Goal: Find specific page/section: Find specific page/section

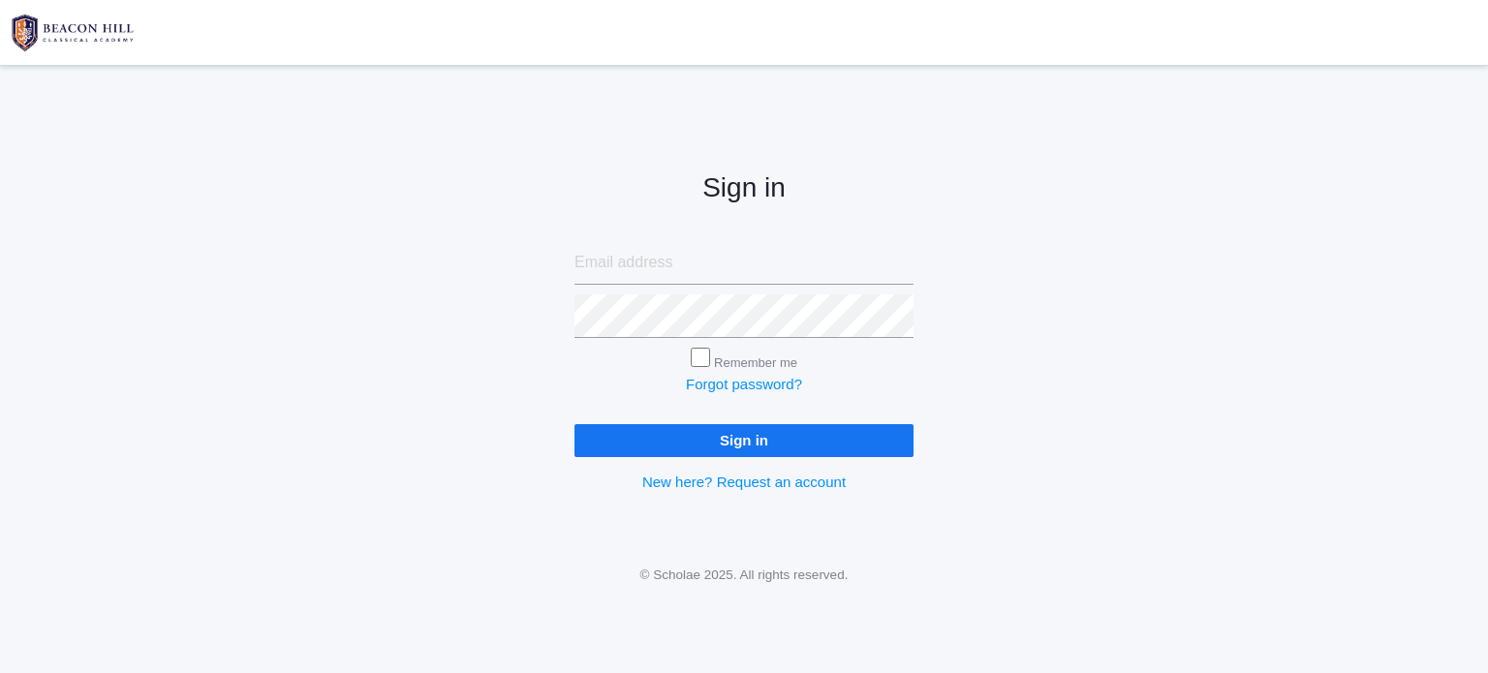
type input "LittleLifecourseAcademy@gmail.com"
click at [769, 452] on input "Sign in" at bounding box center [743, 440] width 339 height 32
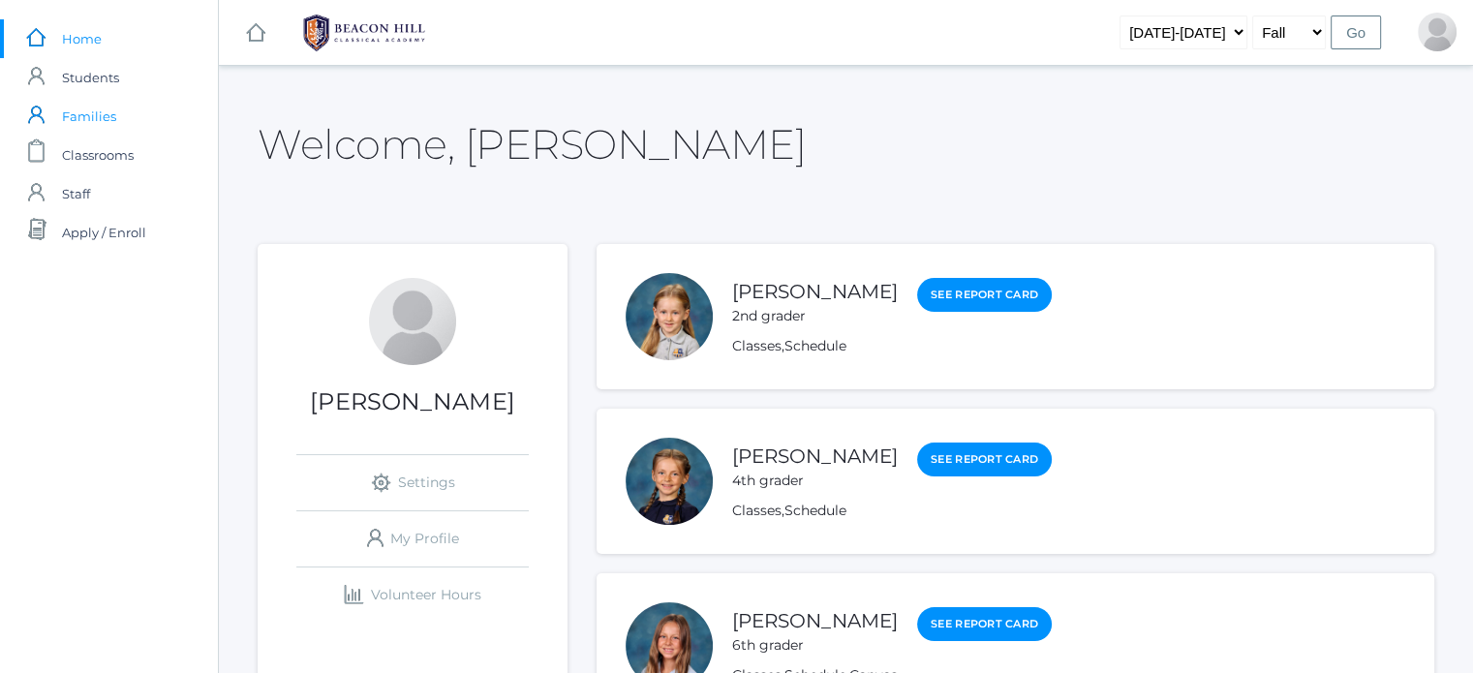
click at [108, 110] on span "Families" at bounding box center [89, 116] width 54 height 39
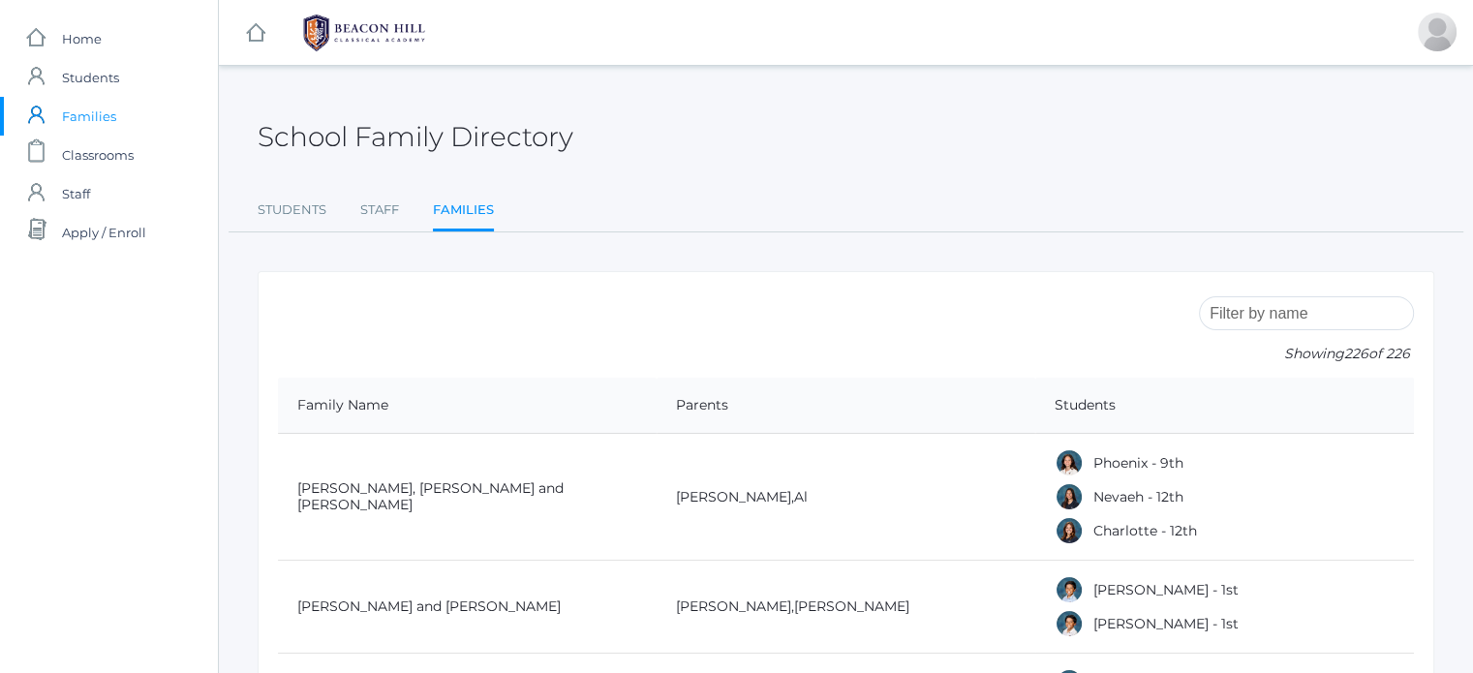
click at [1383, 319] on input "search" at bounding box center [1306, 313] width 215 height 34
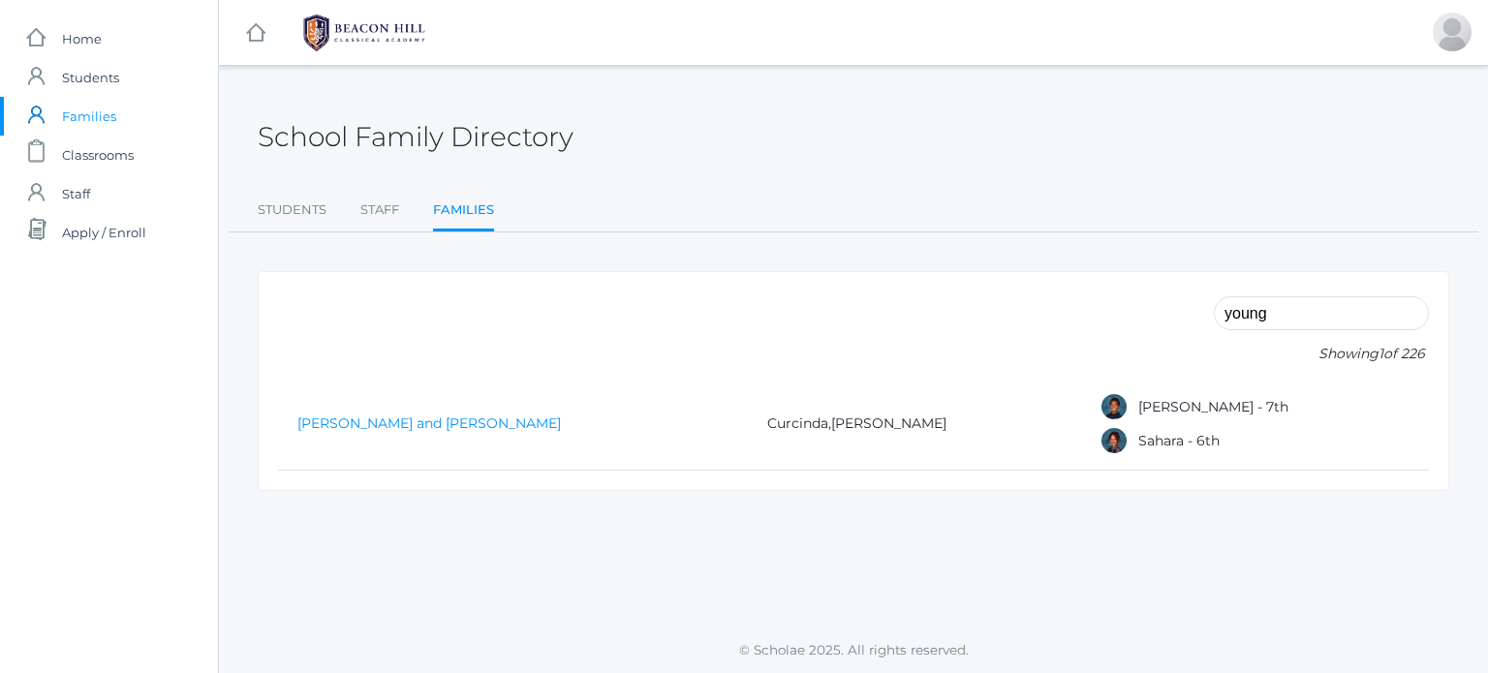
type input "young"
click at [452, 424] on link "Young, Stephen and Curcinda" at bounding box center [428, 423] width 263 height 17
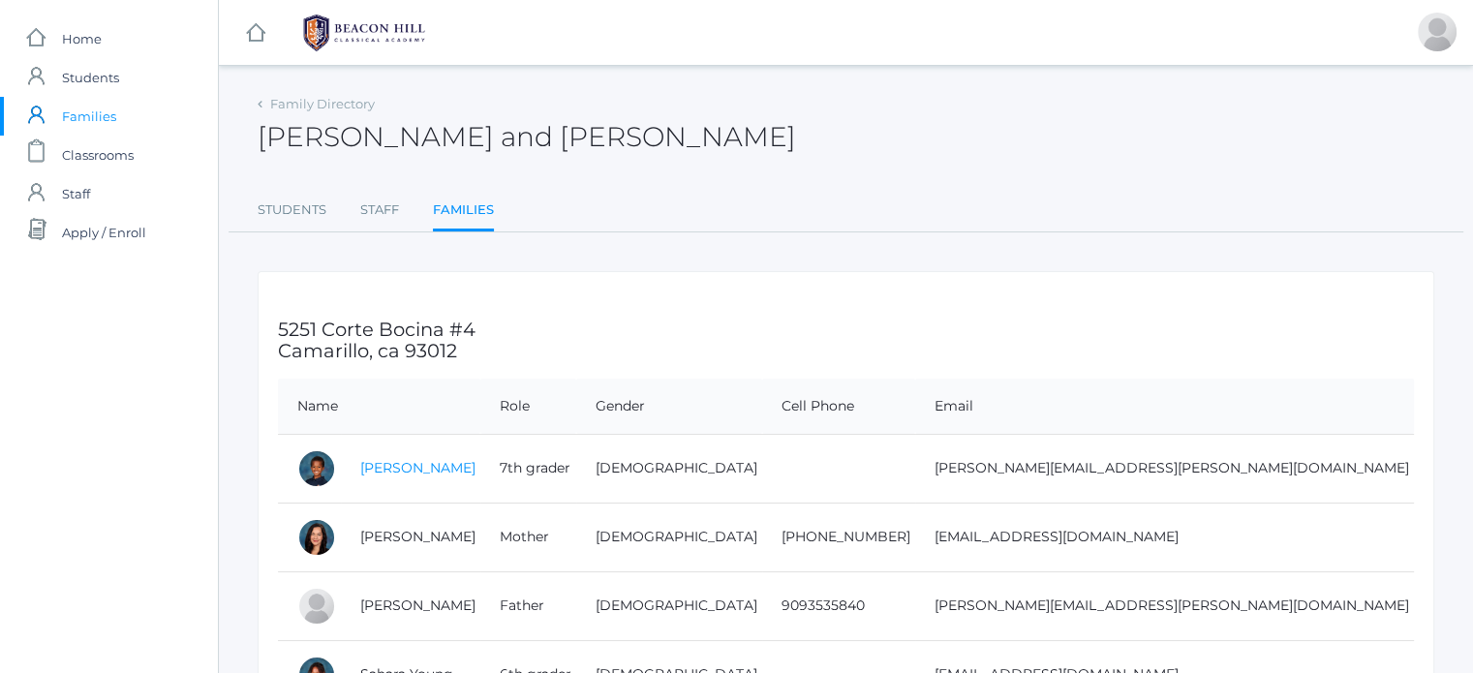
click at [418, 465] on link "Julian Young" at bounding box center [417, 467] width 115 height 17
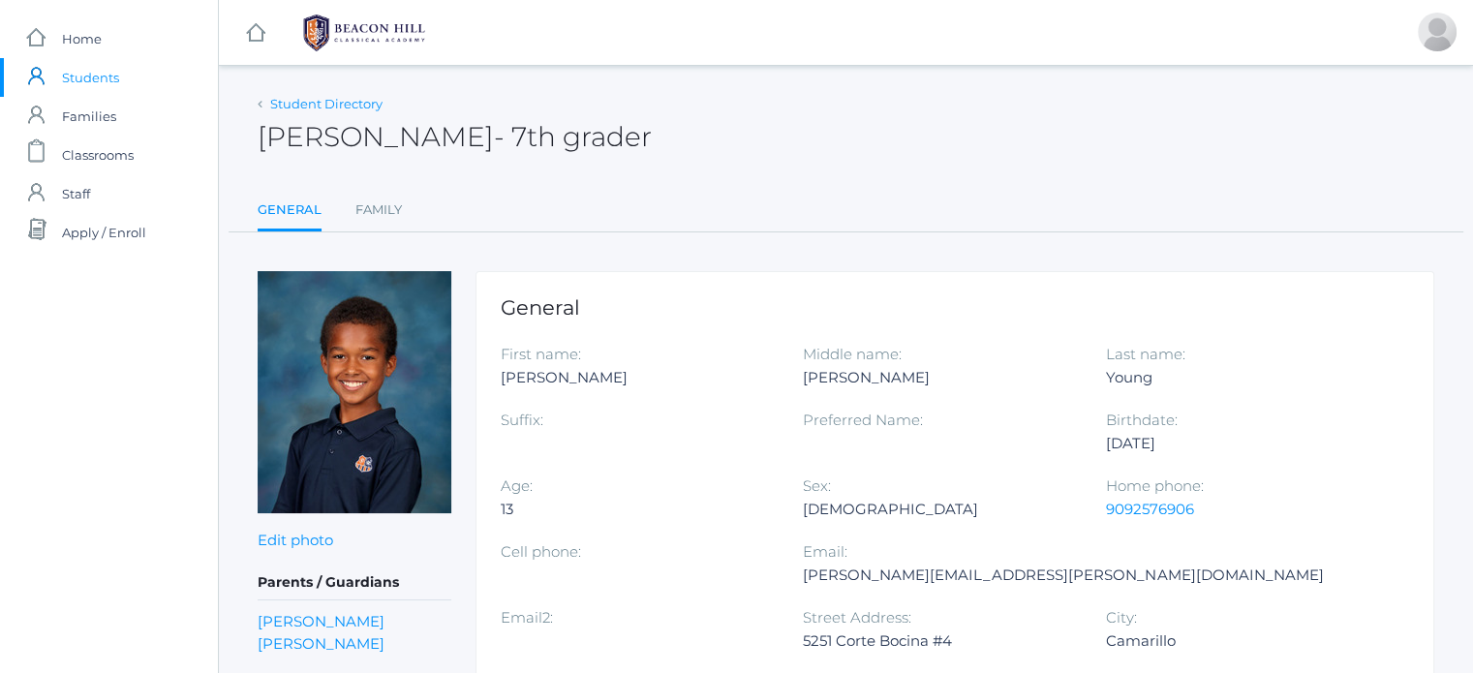
click at [333, 101] on link "Student Directory" at bounding box center [326, 103] width 112 height 15
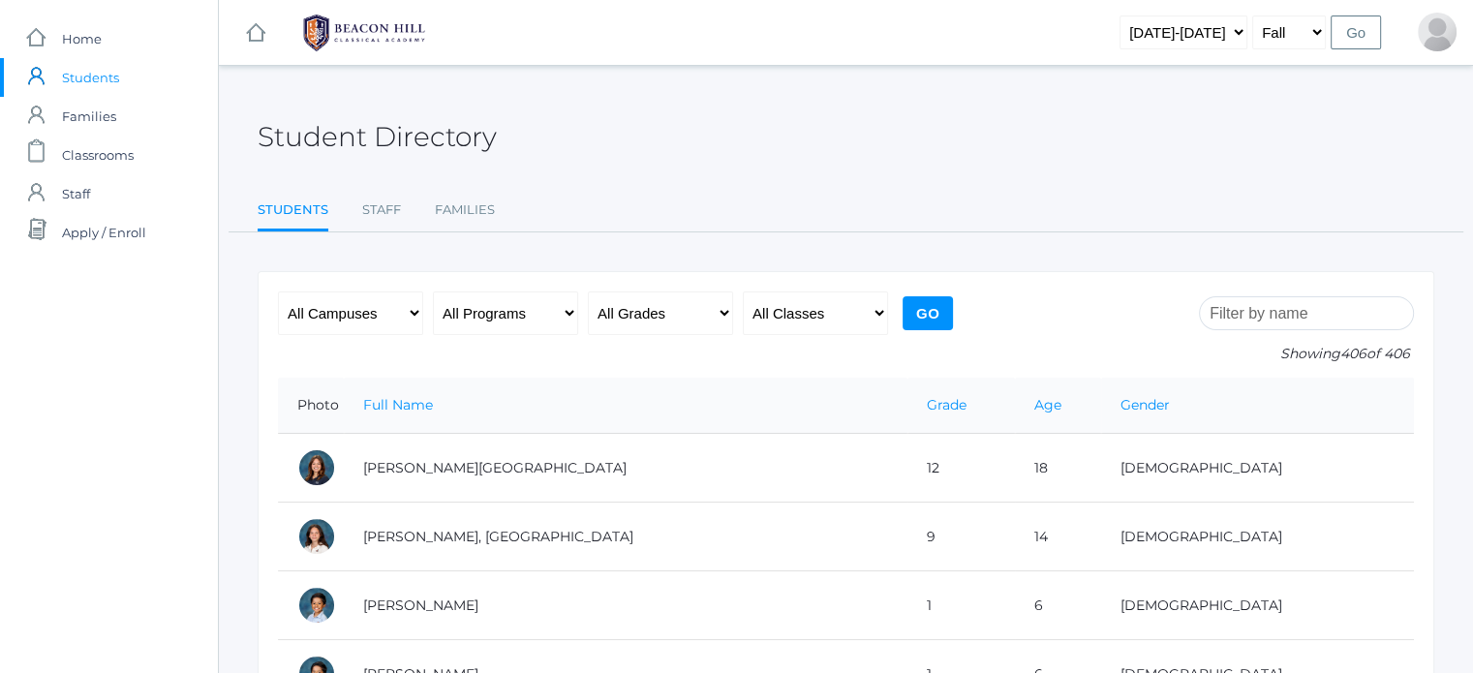
click at [1376, 318] on input "search" at bounding box center [1306, 313] width 215 height 34
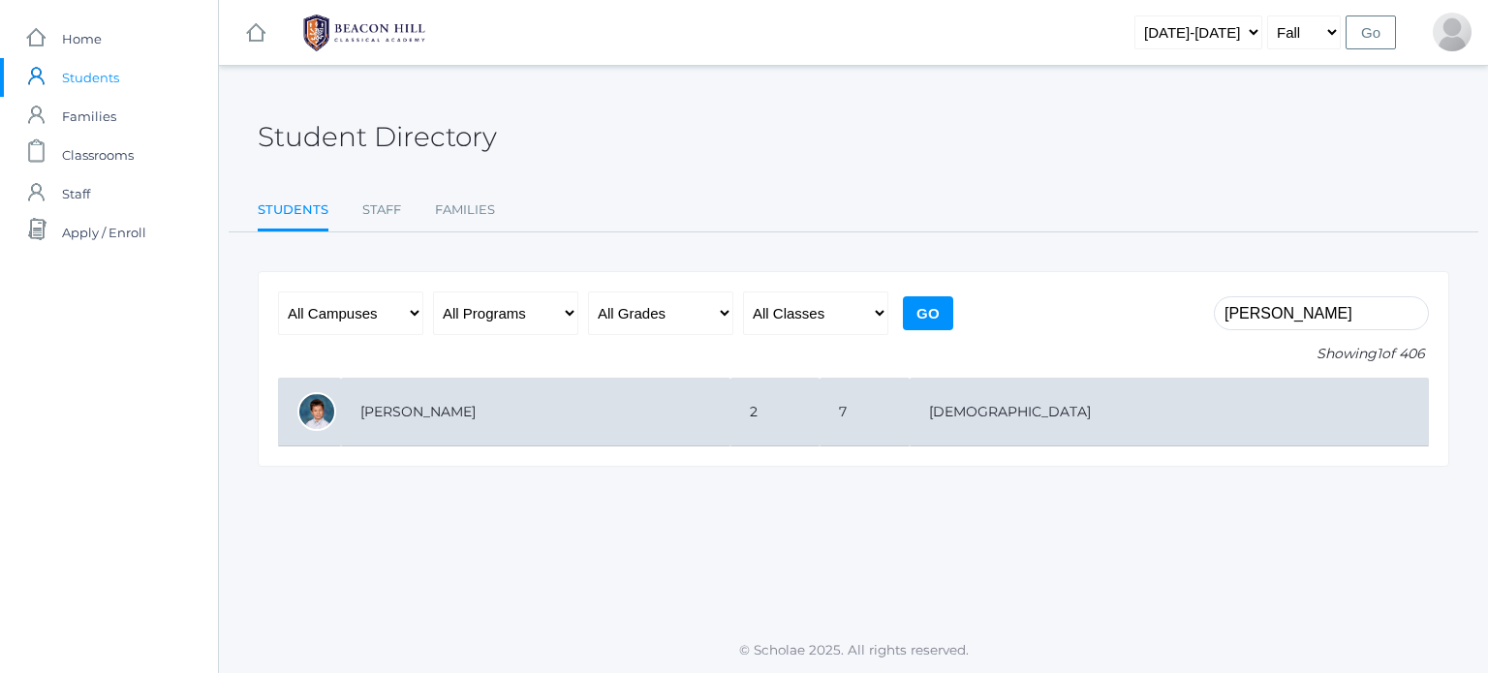
type input "diaz"
click at [419, 404] on td "[PERSON_NAME]" at bounding box center [535, 412] width 389 height 69
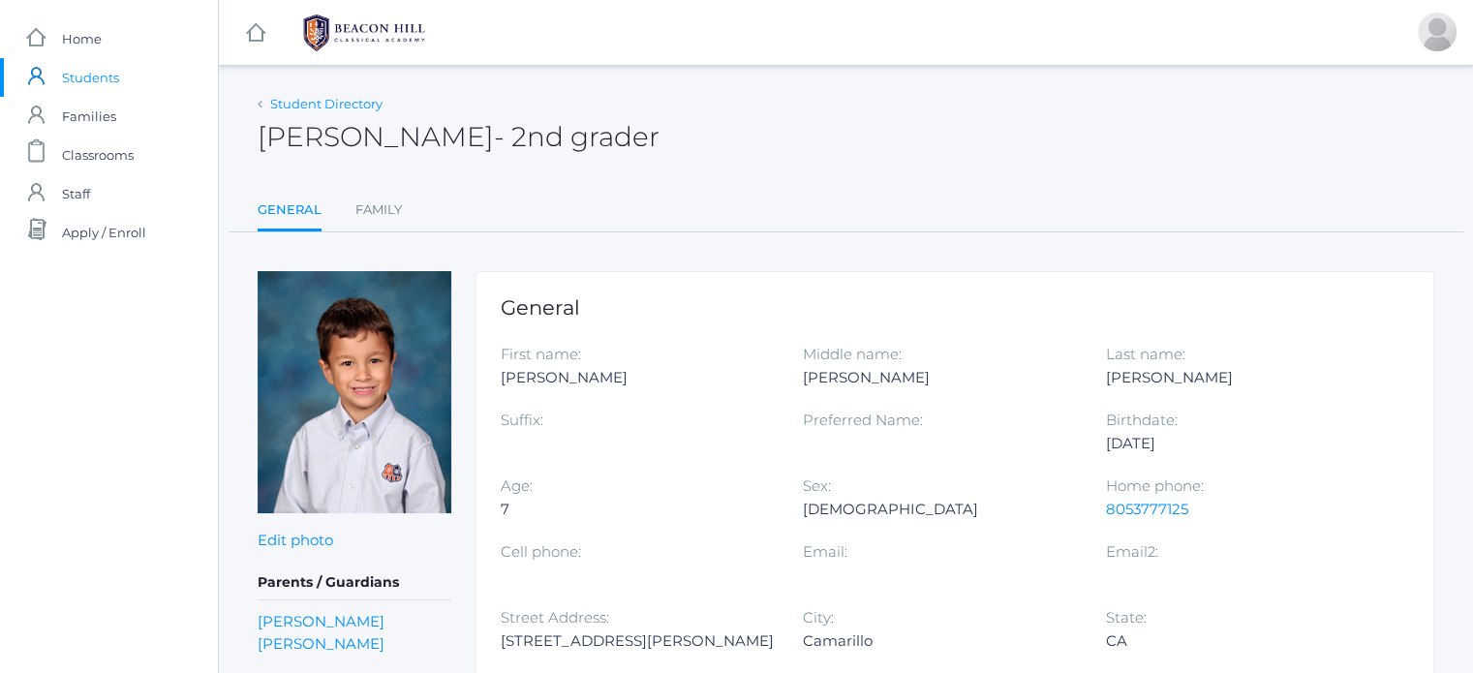
click at [348, 106] on link "Student Directory" at bounding box center [326, 103] width 112 height 15
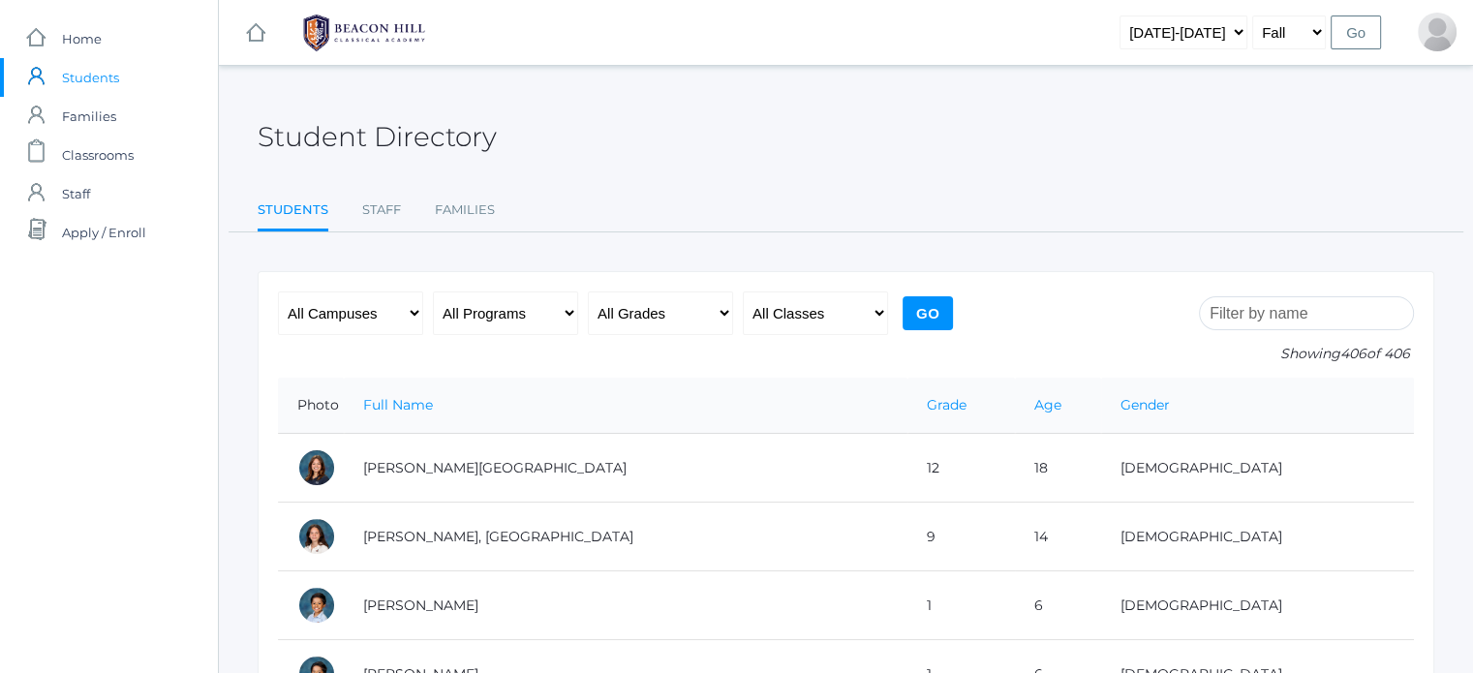
click at [1333, 305] on input "search" at bounding box center [1306, 313] width 215 height 34
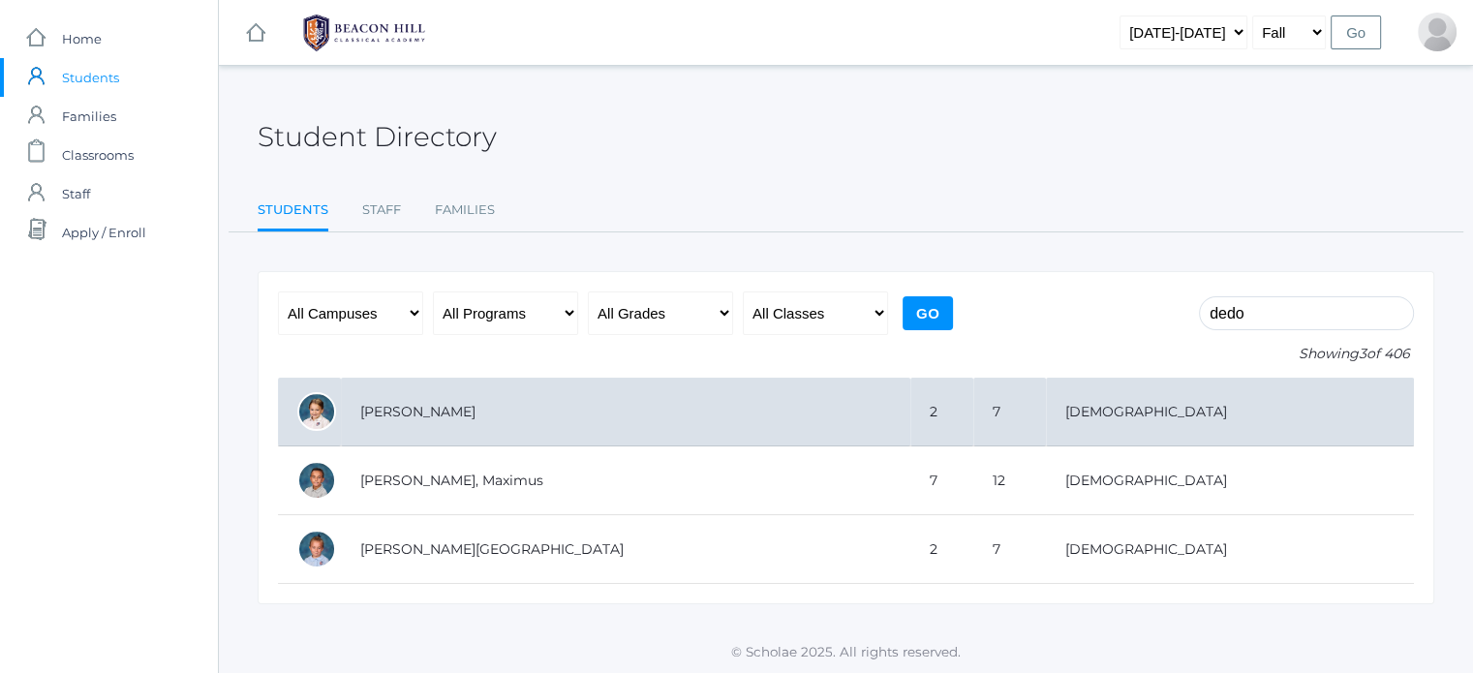
type input "dedo"
click at [469, 414] on td "[PERSON_NAME]" at bounding box center [625, 412] width 569 height 69
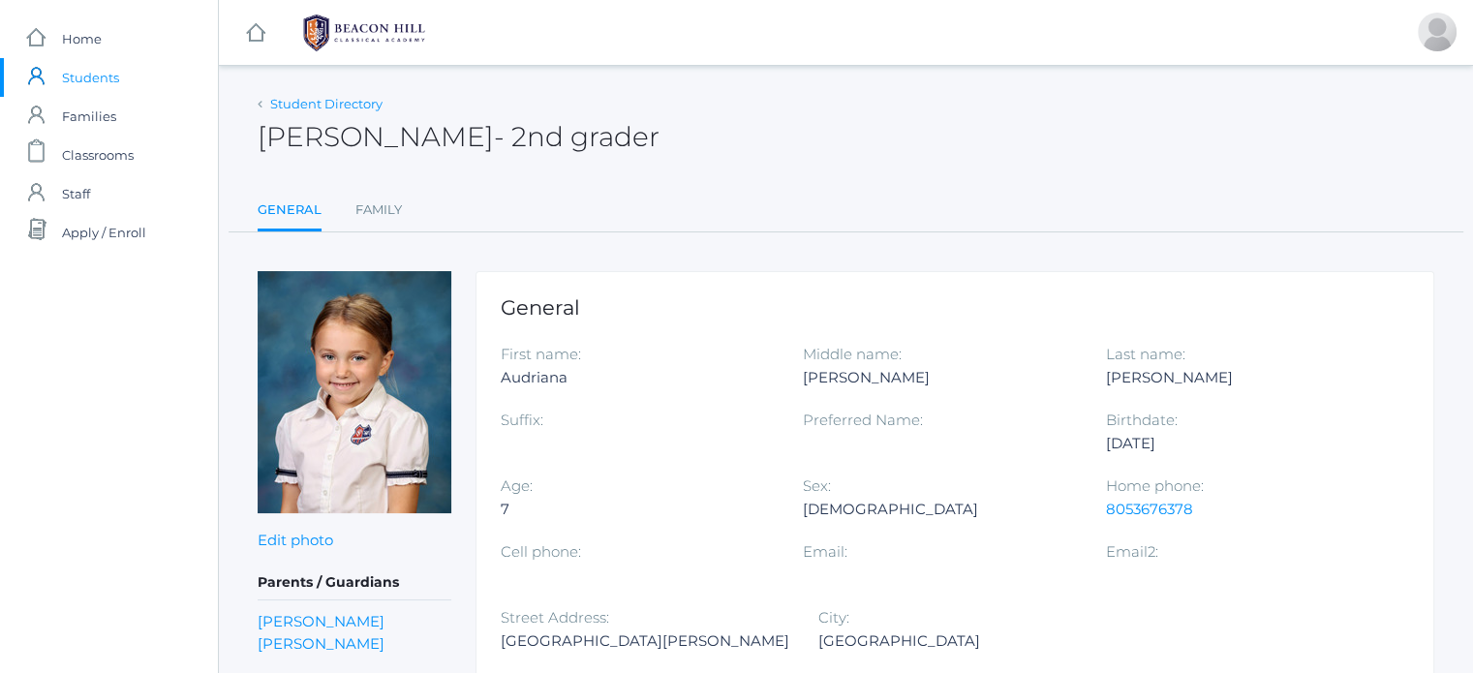
click at [301, 99] on link "Student Directory" at bounding box center [326, 103] width 112 height 15
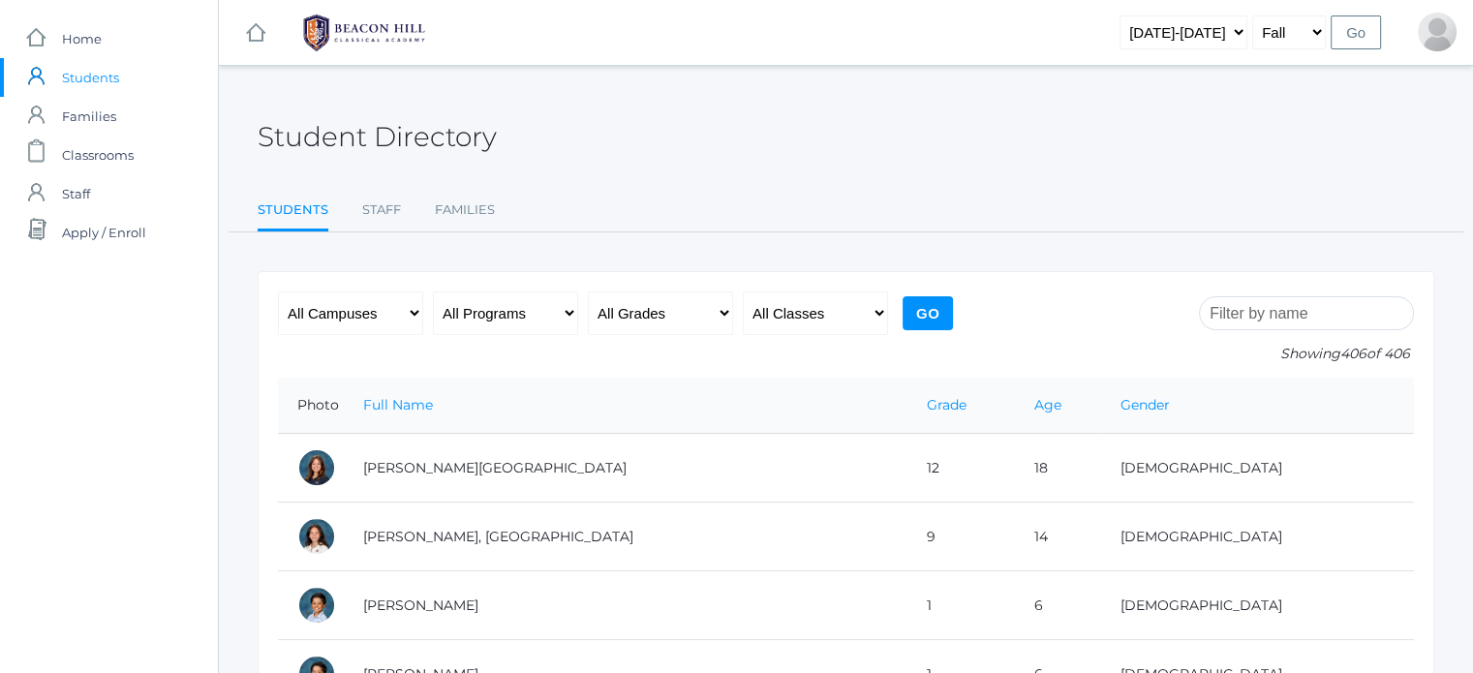
click at [1297, 314] on input "search" at bounding box center [1306, 313] width 215 height 34
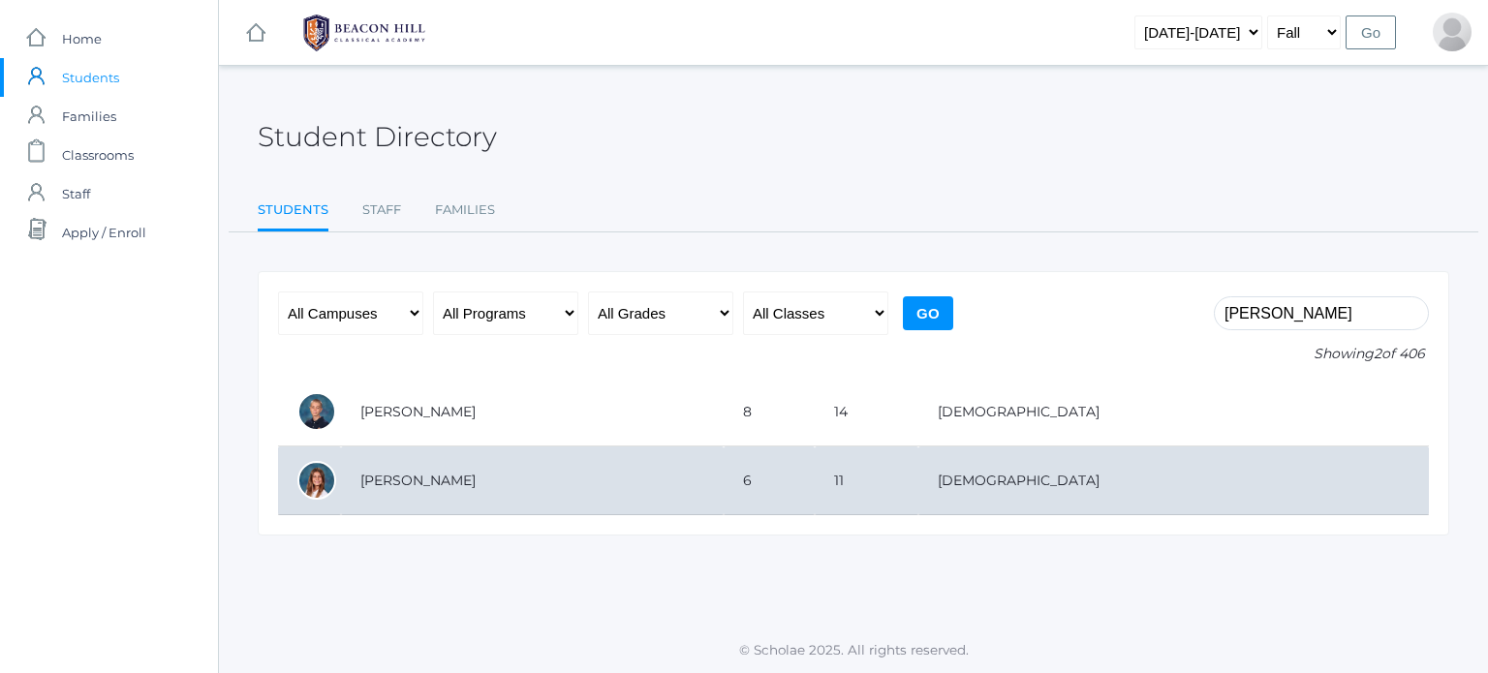
type input "mota"
click at [395, 470] on td "[PERSON_NAME]" at bounding box center [532, 480] width 383 height 69
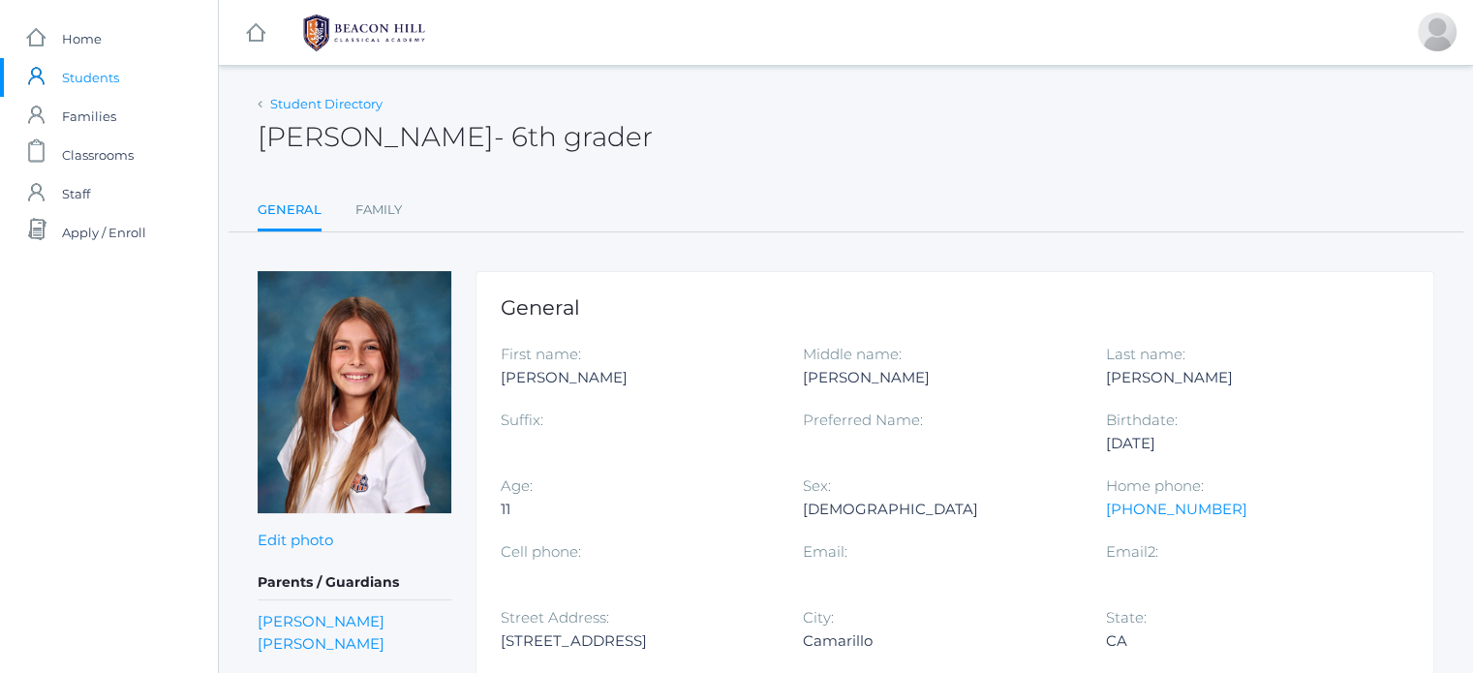
click at [357, 100] on link "Student Directory" at bounding box center [326, 103] width 112 height 15
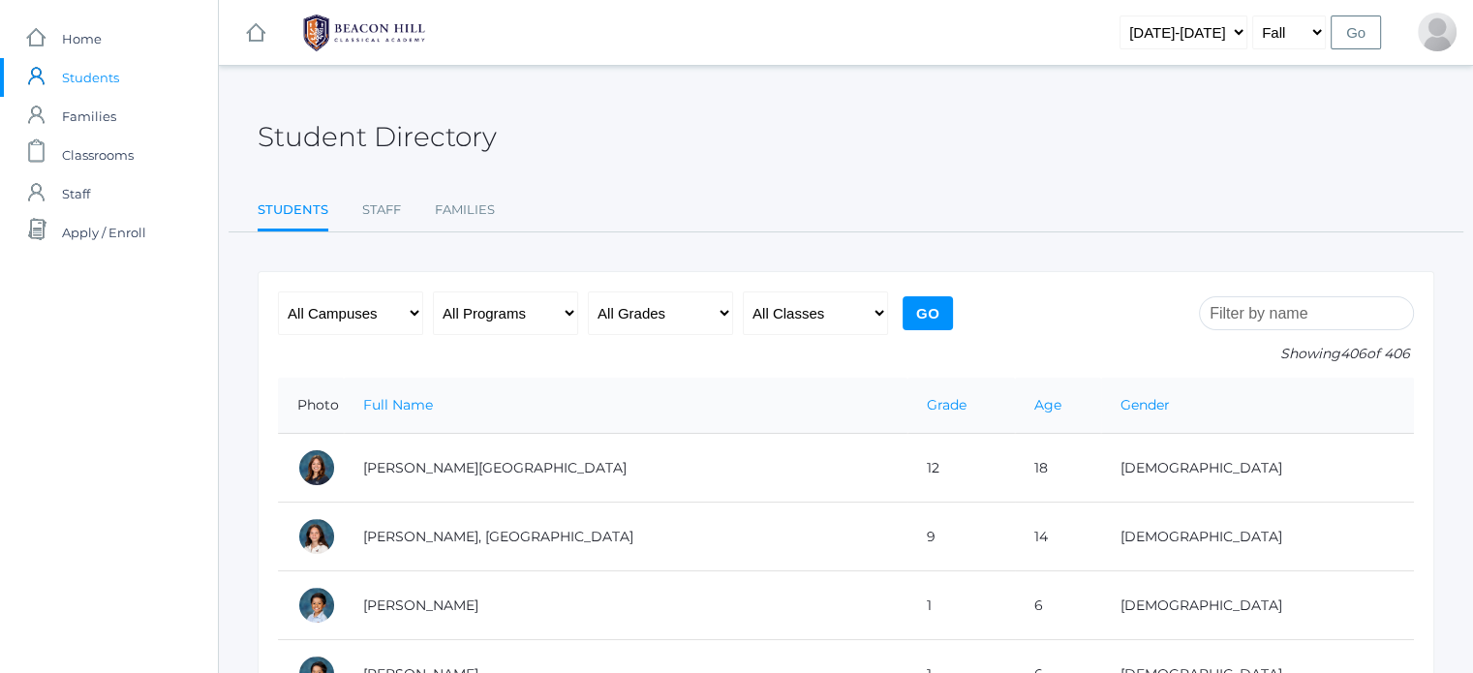
click at [1379, 311] on input "search" at bounding box center [1306, 313] width 215 height 34
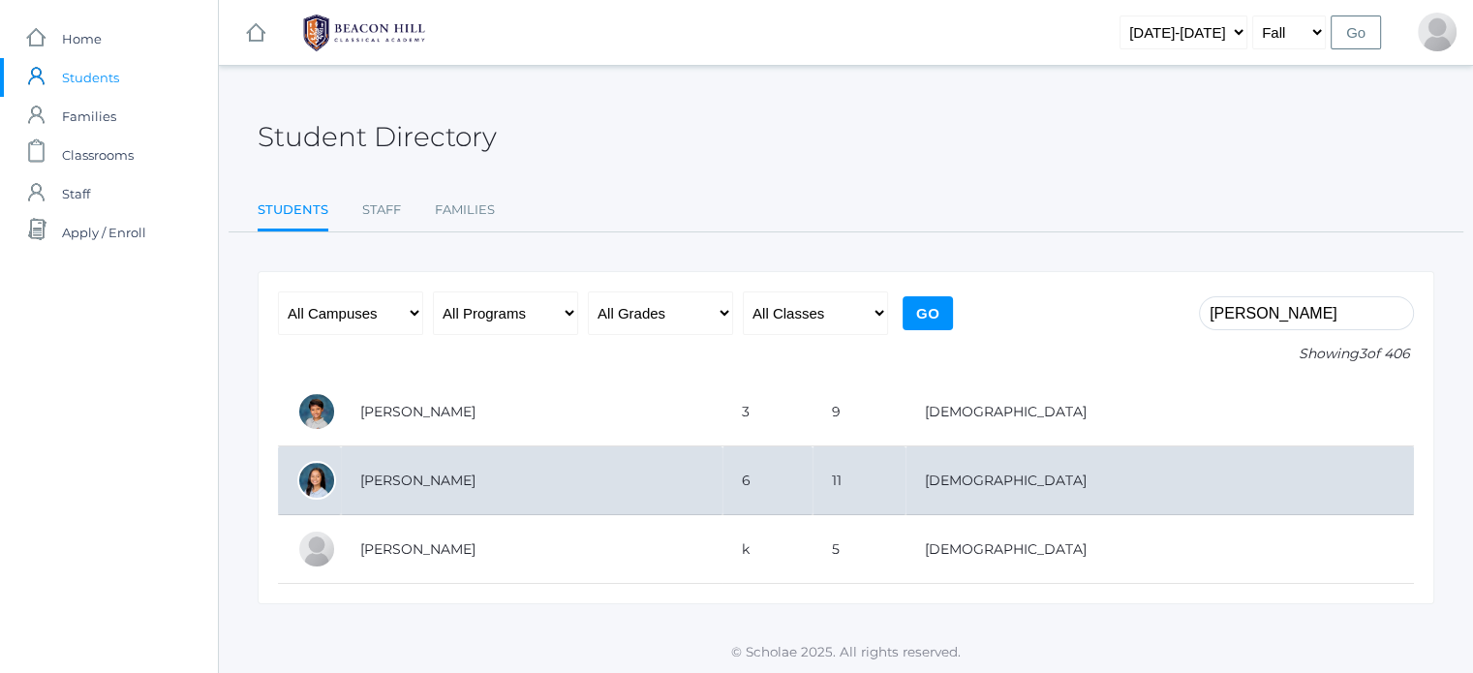
type input "zeller"
click at [426, 479] on td "[PERSON_NAME]" at bounding box center [532, 480] width 382 height 69
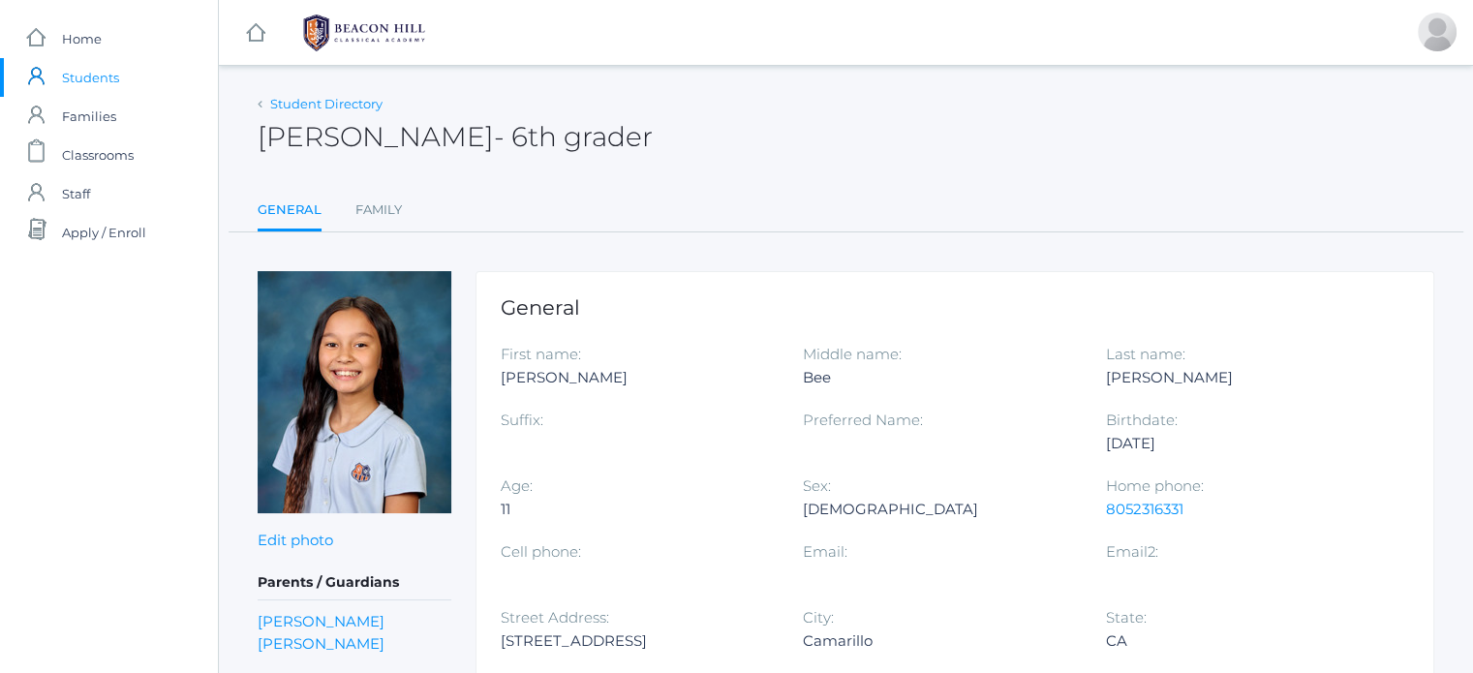
click at [353, 99] on link "Student Directory" at bounding box center [326, 103] width 112 height 15
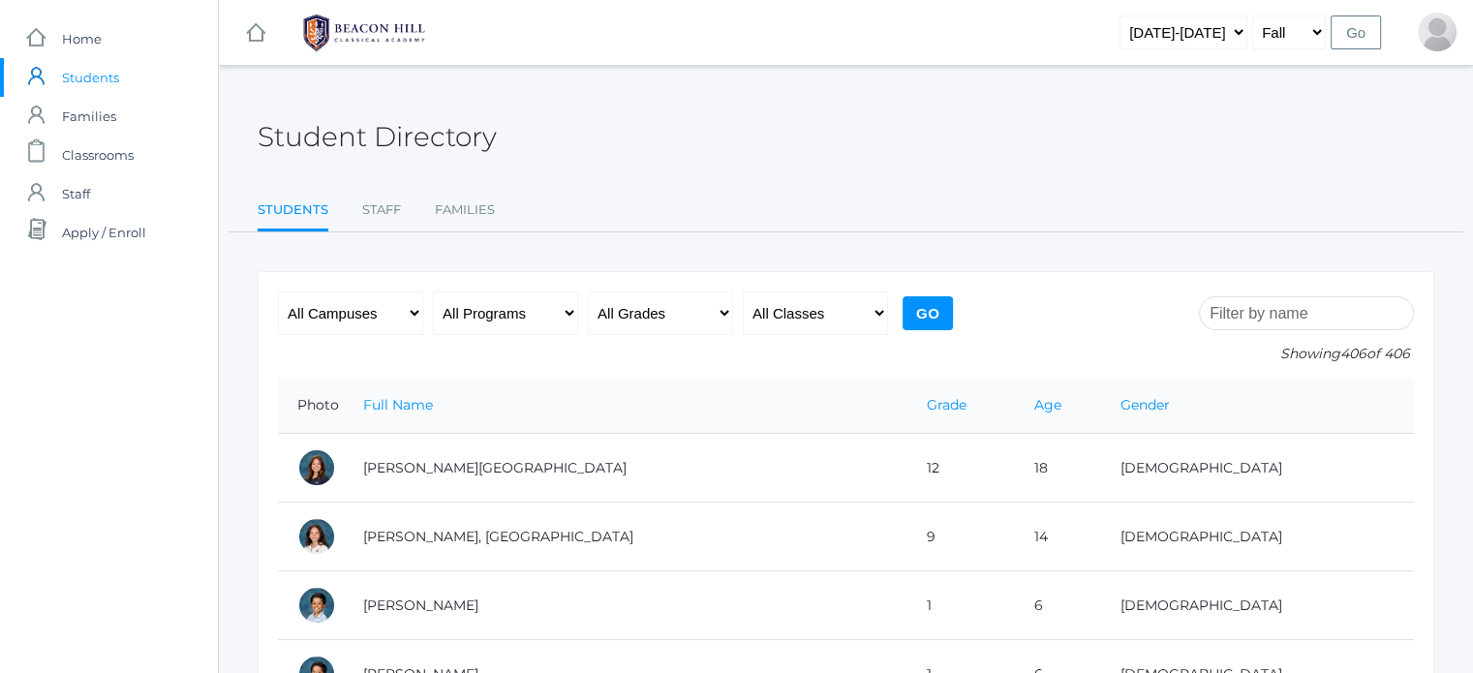
click at [1288, 305] on input "search" at bounding box center [1306, 313] width 215 height 34
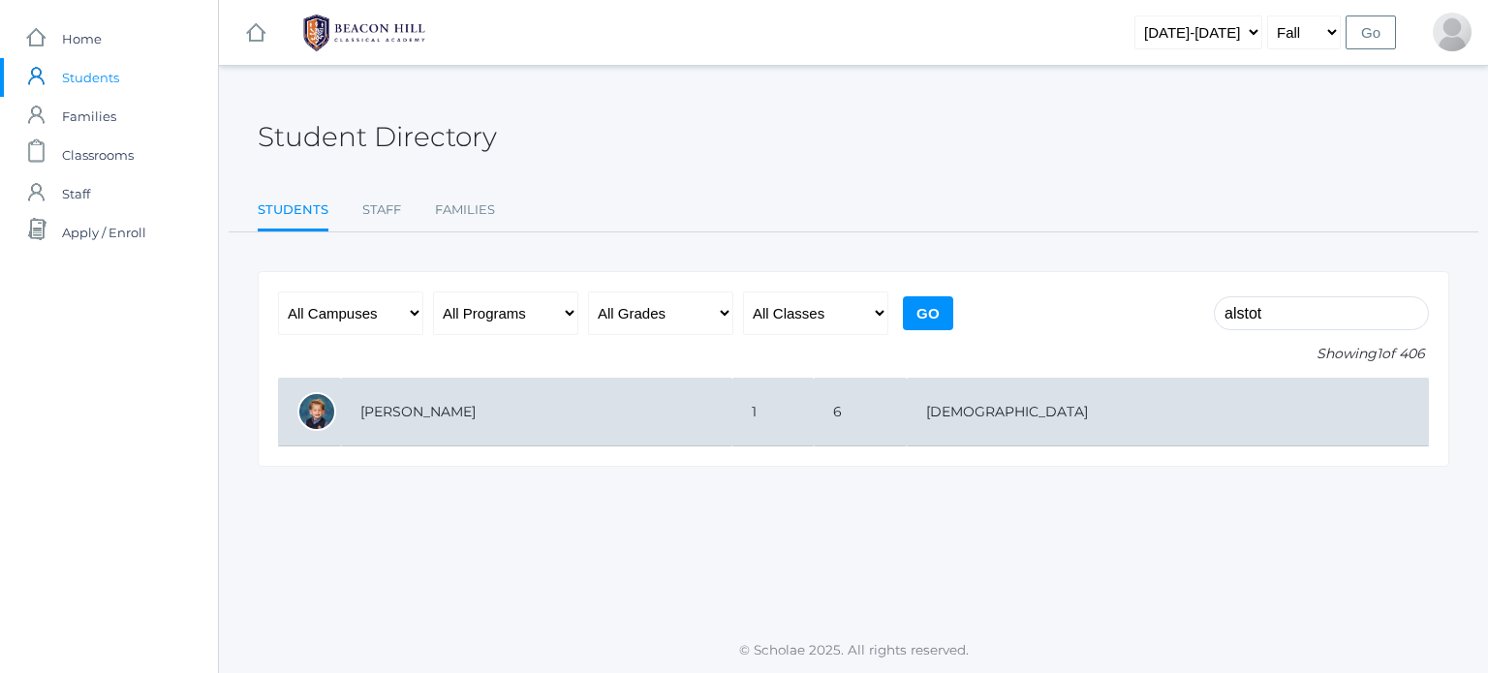
type input "alstot"
click at [416, 415] on td "[PERSON_NAME]" at bounding box center [536, 412] width 391 height 69
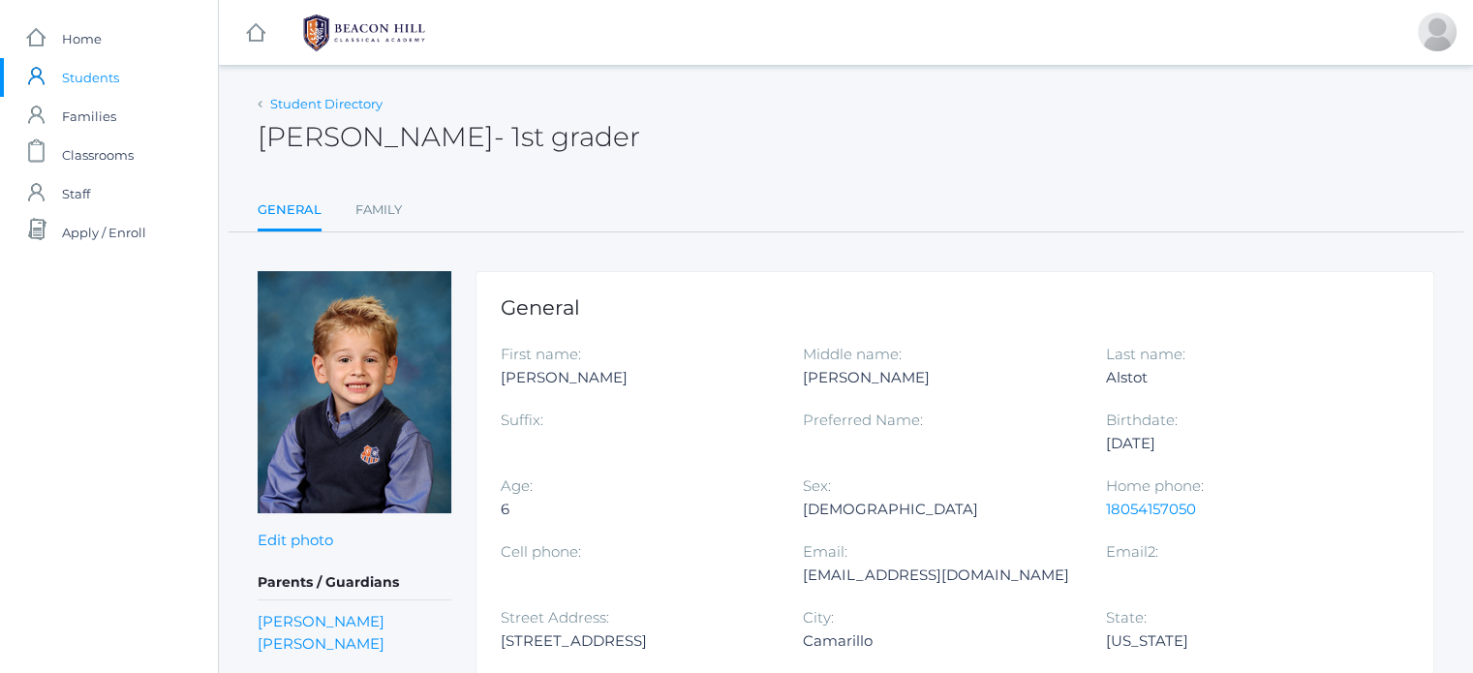
click at [305, 108] on link "Student Directory" at bounding box center [326, 103] width 112 height 15
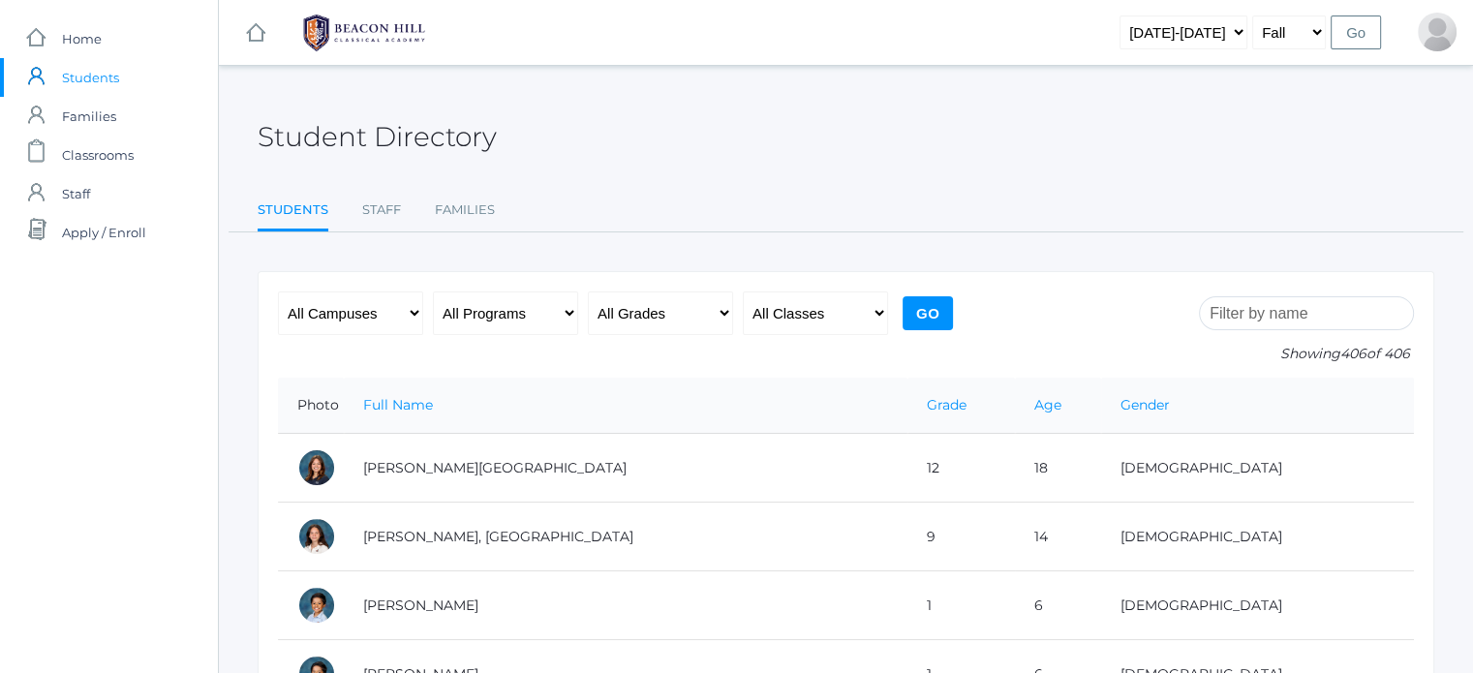
click at [1357, 310] on input "search" at bounding box center [1306, 313] width 215 height 34
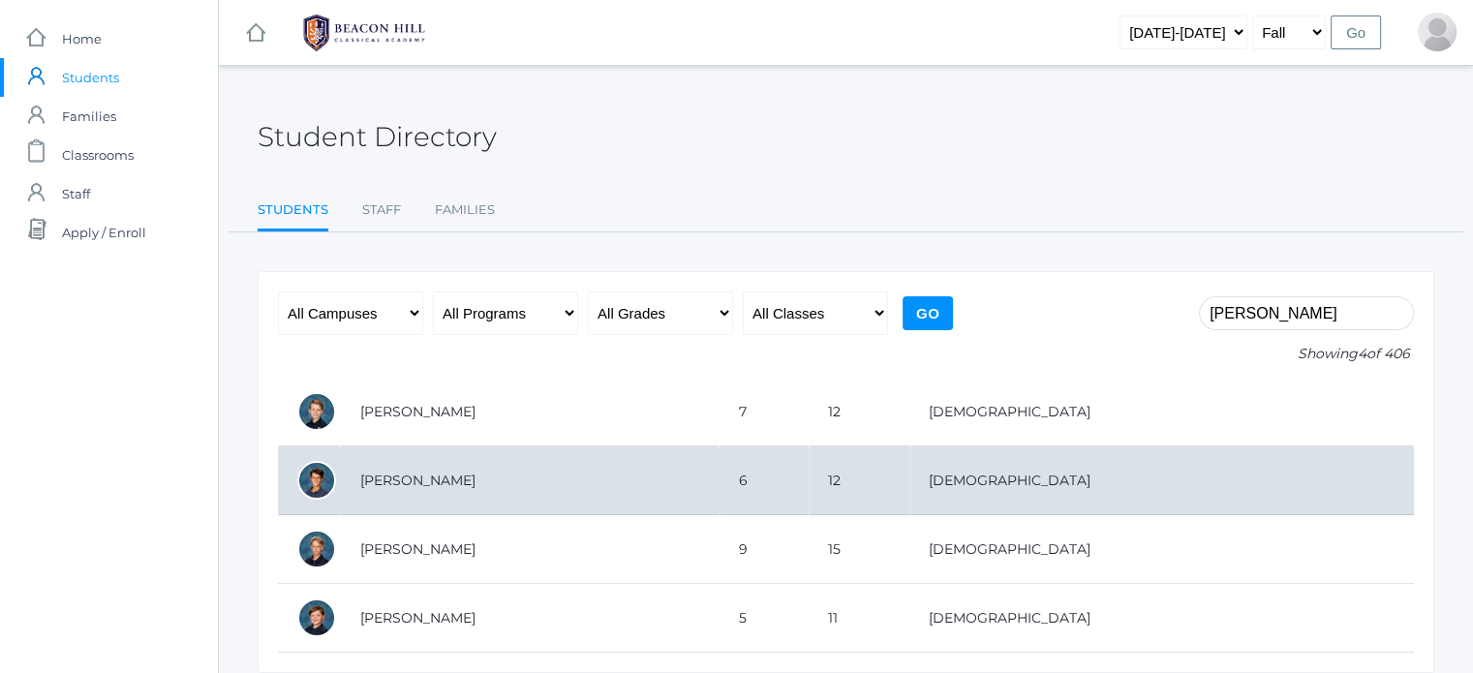
type input "[PERSON_NAME]"
click at [413, 472] on td "[PERSON_NAME]" at bounding box center [530, 480] width 379 height 69
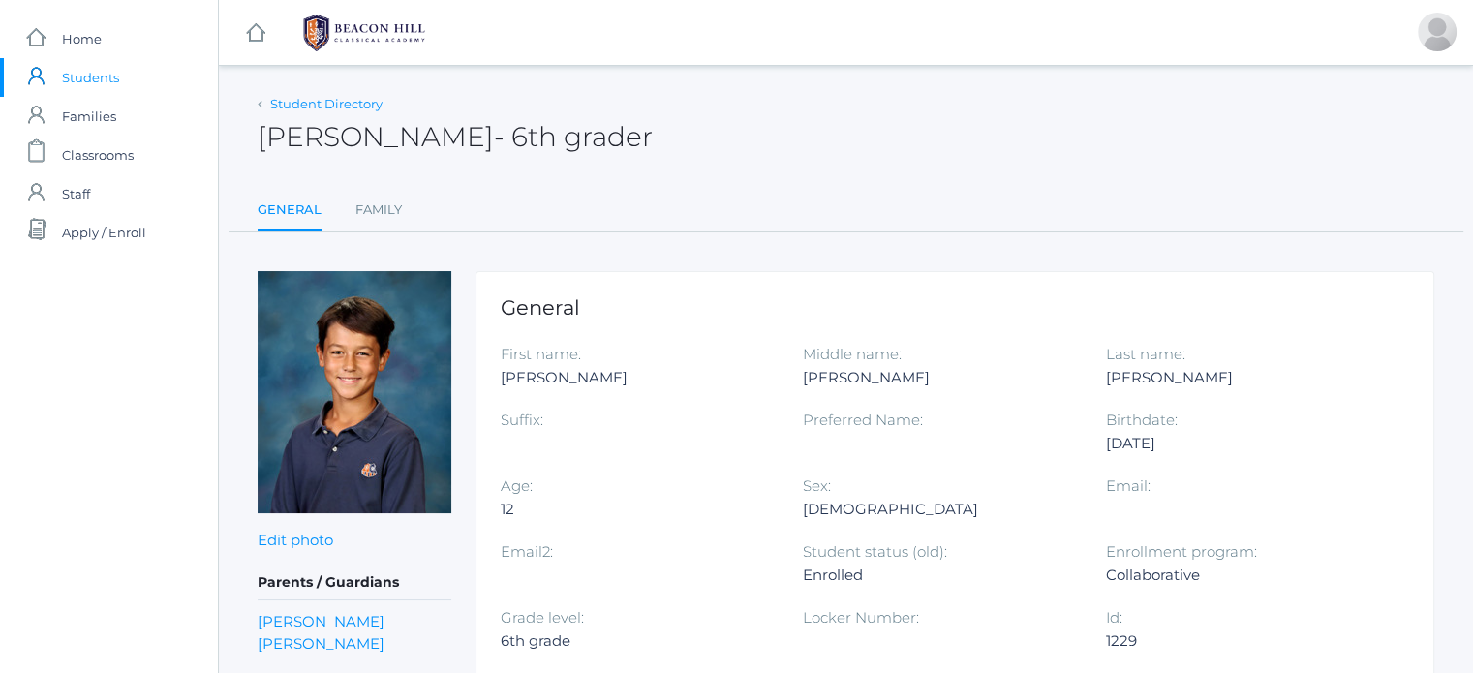
click at [298, 105] on link "Student Directory" at bounding box center [326, 103] width 112 height 15
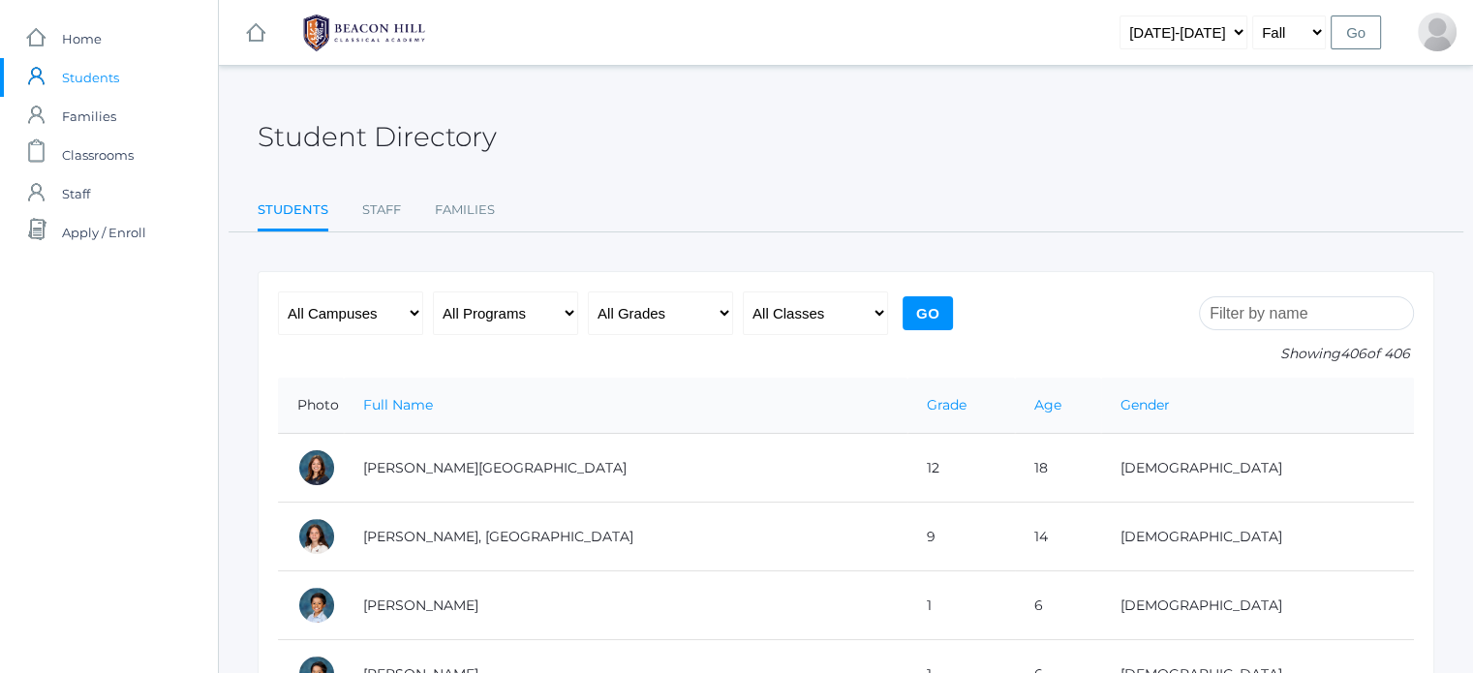
click at [1361, 313] on input "search" at bounding box center [1306, 313] width 215 height 34
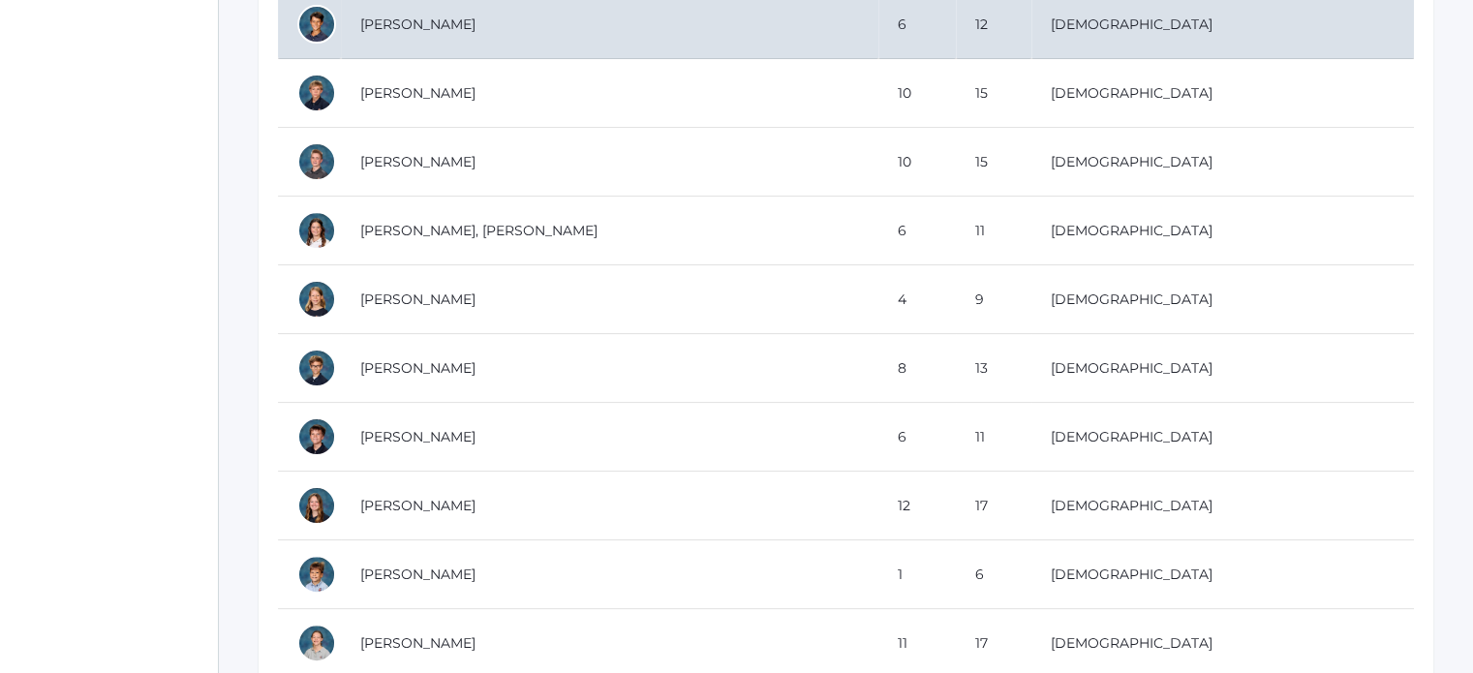
scroll to position [484, 0]
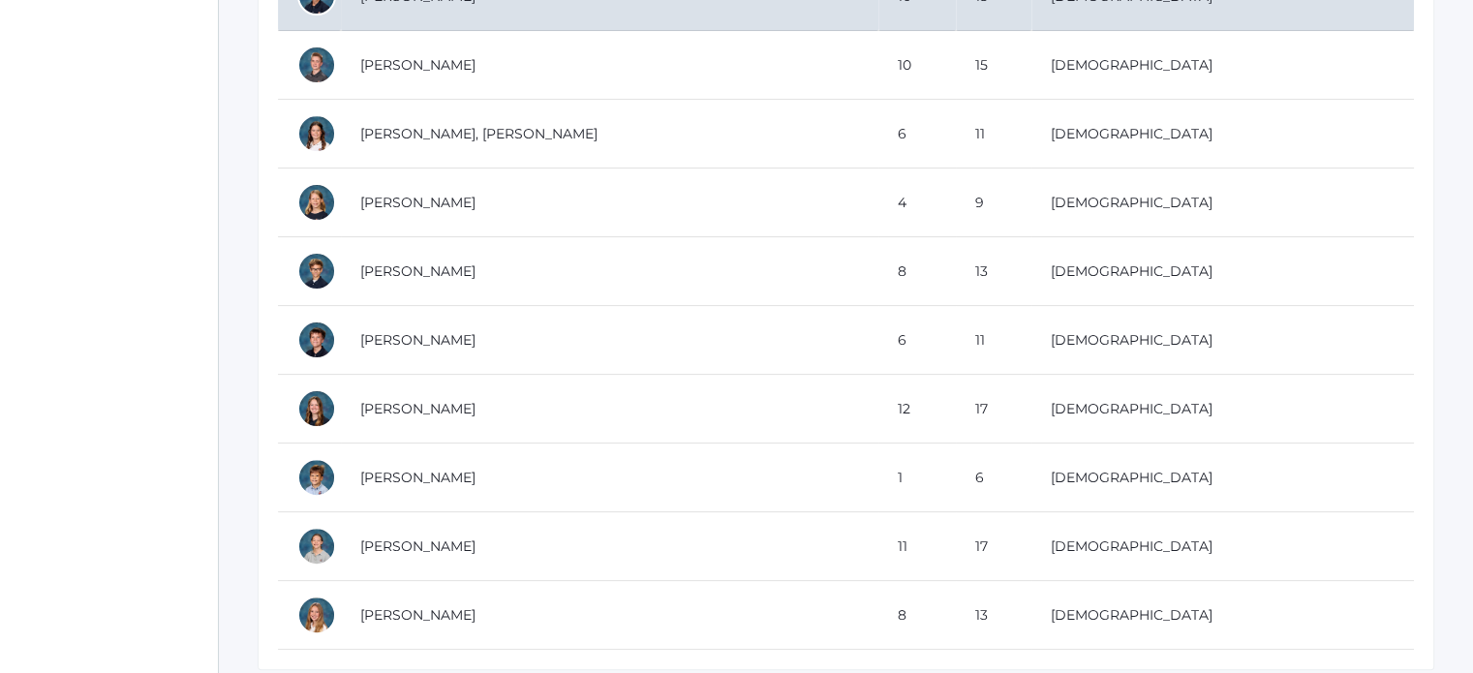
type input "[PERSON_NAME]"
